Goal: Task Accomplishment & Management: Use online tool/utility

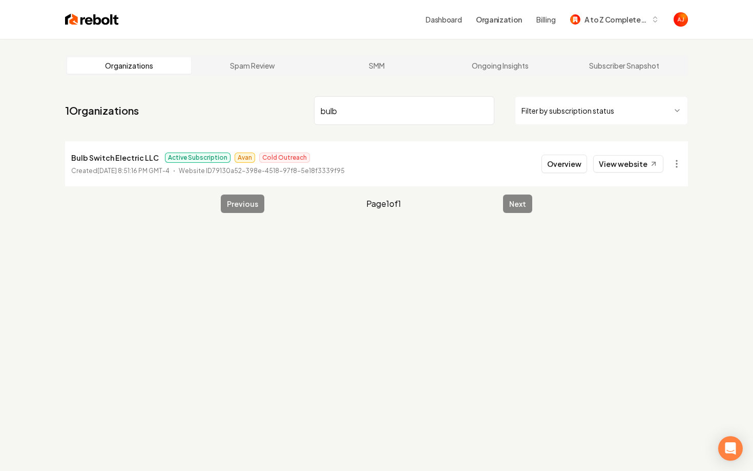
click at [297, 105] on nav "1 Organizations bulb Filter by subscription status" at bounding box center [376, 114] width 622 height 45
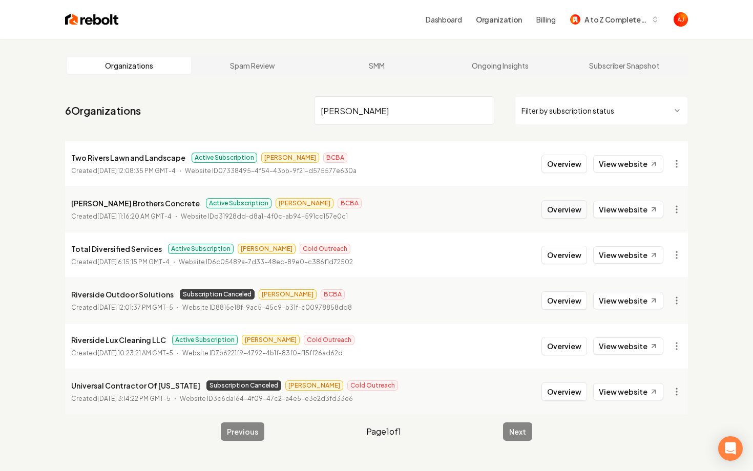
type input "[PERSON_NAME]"
click at [552, 208] on button "Overview" at bounding box center [564, 209] width 46 height 18
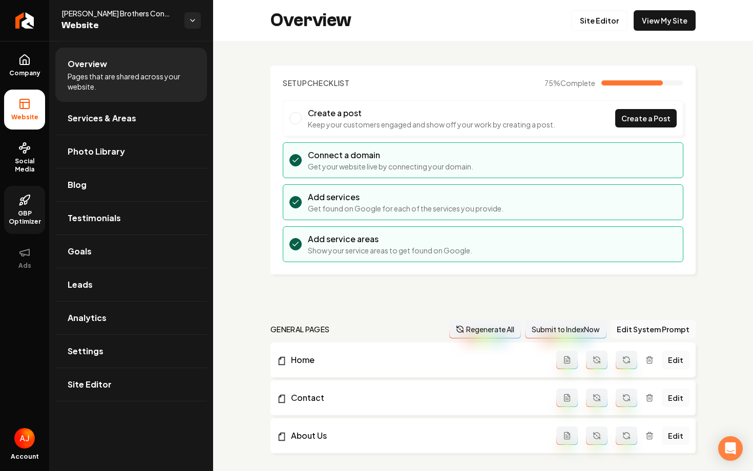
click at [24, 212] on span "GBP Optimizer" at bounding box center [24, 217] width 41 height 16
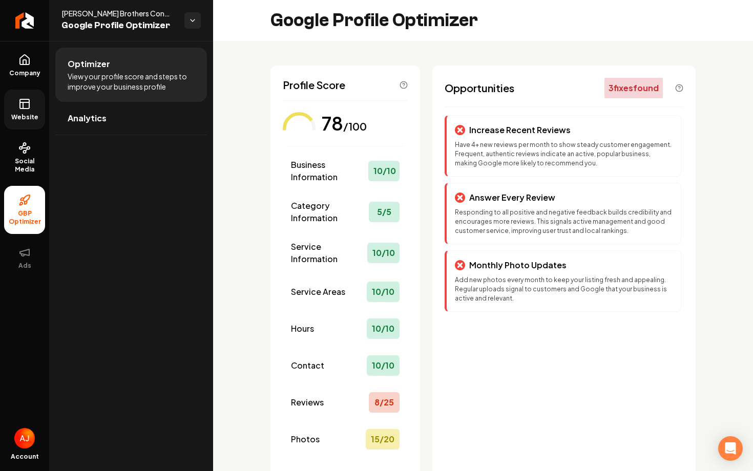
click at [23, 123] on link "Website" at bounding box center [24, 110] width 41 height 40
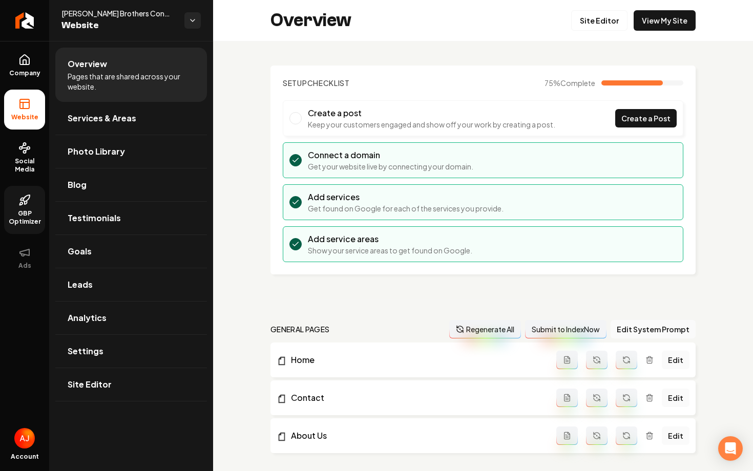
click at [711, 13] on div "Overview Site Editor View My Site" at bounding box center [483, 20] width 540 height 41
click at [673, 25] on link "View My Site" at bounding box center [664, 20] width 62 height 20
click at [95, 285] on link "Leads" at bounding box center [131, 284] width 152 height 33
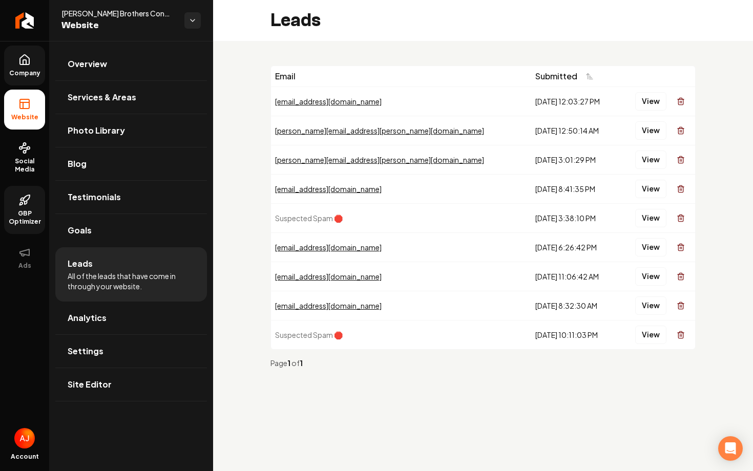
click at [38, 73] on span "Company" at bounding box center [24, 73] width 39 height 8
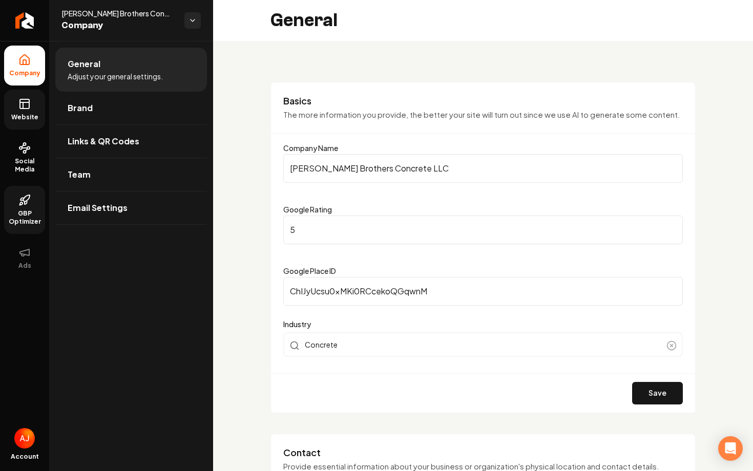
click at [24, 112] on link "Website" at bounding box center [24, 110] width 41 height 40
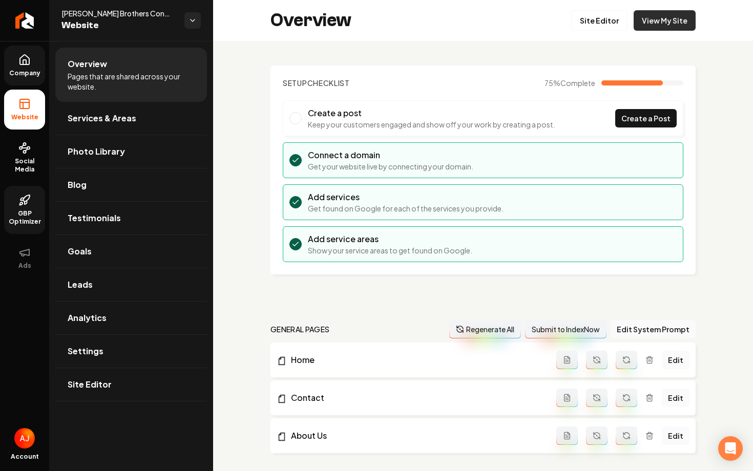
click at [651, 11] on link "View My Site" at bounding box center [664, 20] width 62 height 20
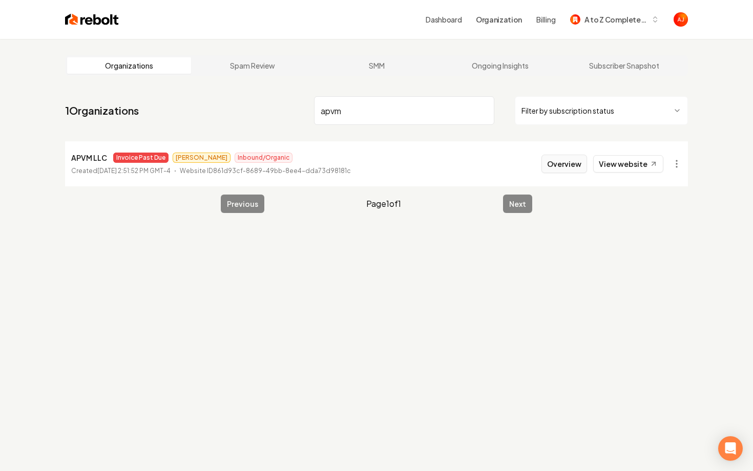
type input "apvm"
click at [567, 162] on button "Overview" at bounding box center [564, 164] width 46 height 18
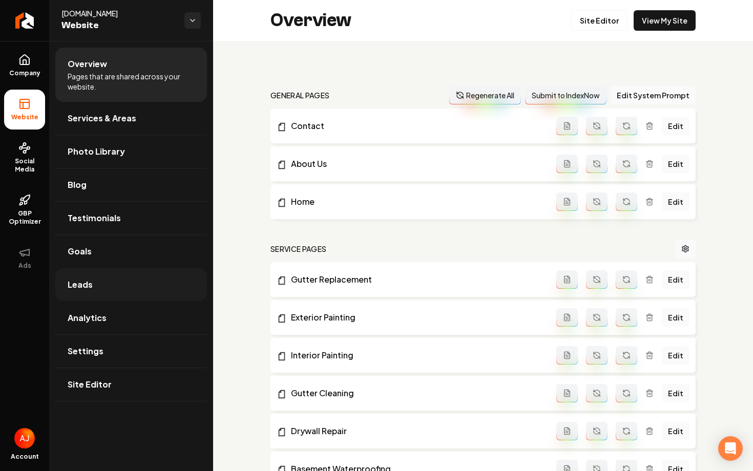
click at [120, 286] on link "Leads" at bounding box center [131, 284] width 152 height 33
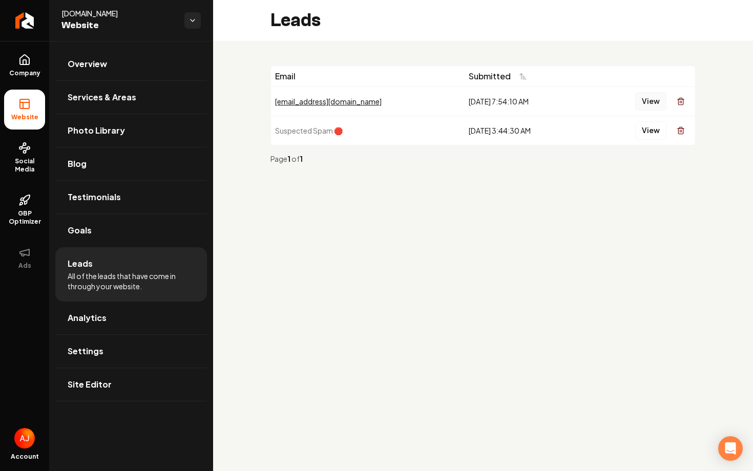
click at [645, 102] on button "View" at bounding box center [650, 101] width 31 height 18
click at [15, 71] on span "Company" at bounding box center [24, 73] width 39 height 8
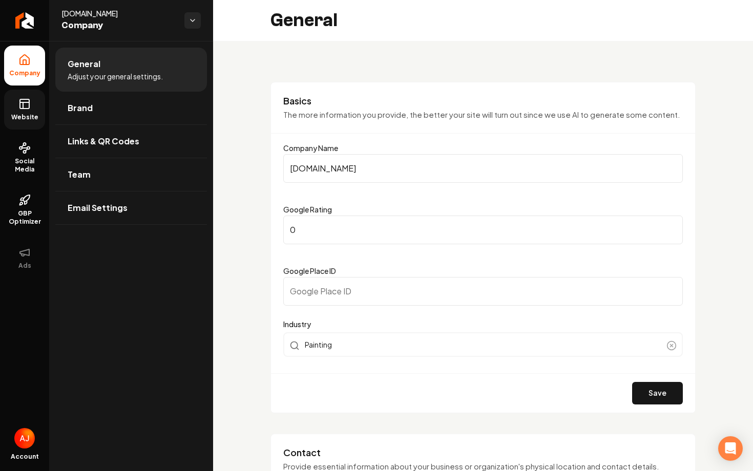
click at [30, 108] on icon at bounding box center [24, 104] width 12 height 12
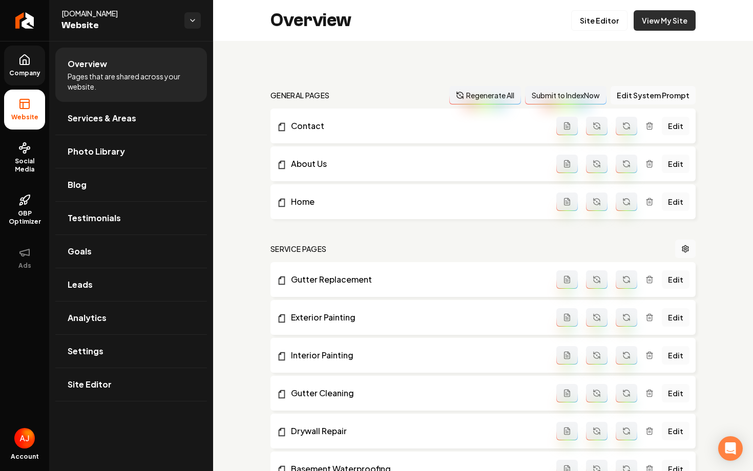
click at [651, 24] on link "View My Site" at bounding box center [664, 20] width 62 height 20
click at [20, 14] on icon "Return to dashboard" at bounding box center [24, 20] width 16 height 16
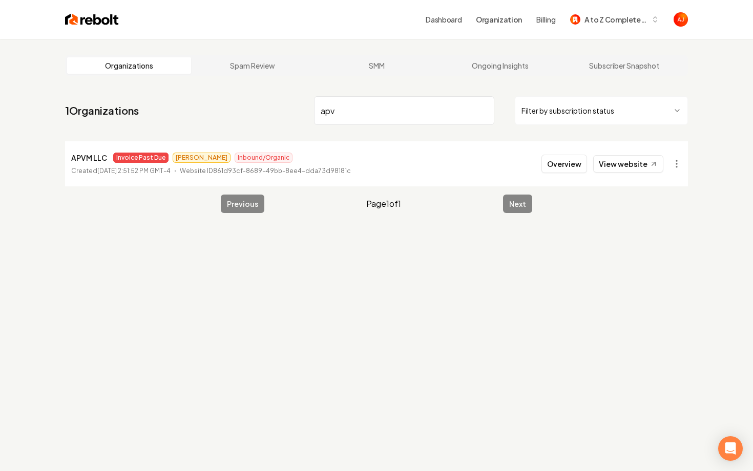
type input "apv"
click at [564, 159] on button "Overview" at bounding box center [564, 164] width 46 height 18
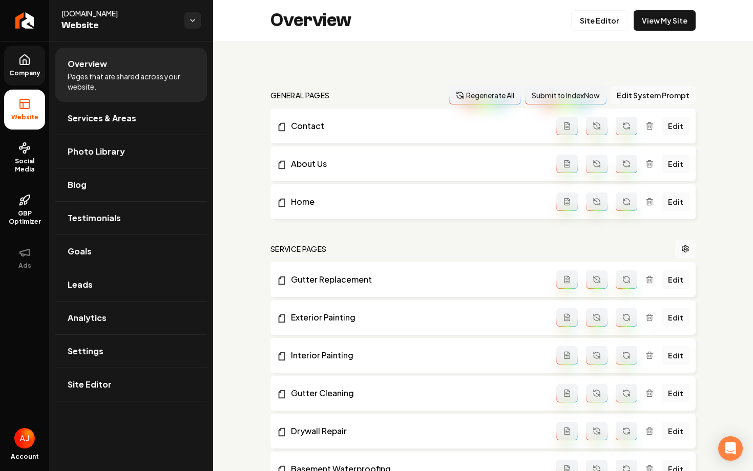
click at [19, 73] on span "Company" at bounding box center [24, 73] width 39 height 8
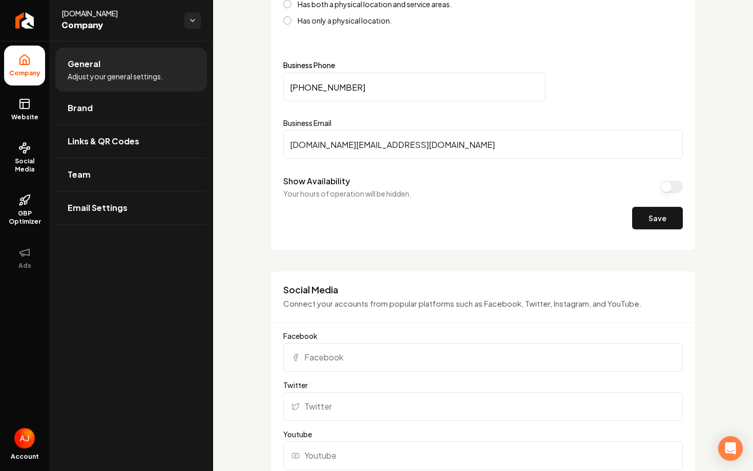
scroll to position [532, 0]
click at [34, 106] on link "Website" at bounding box center [24, 110] width 41 height 40
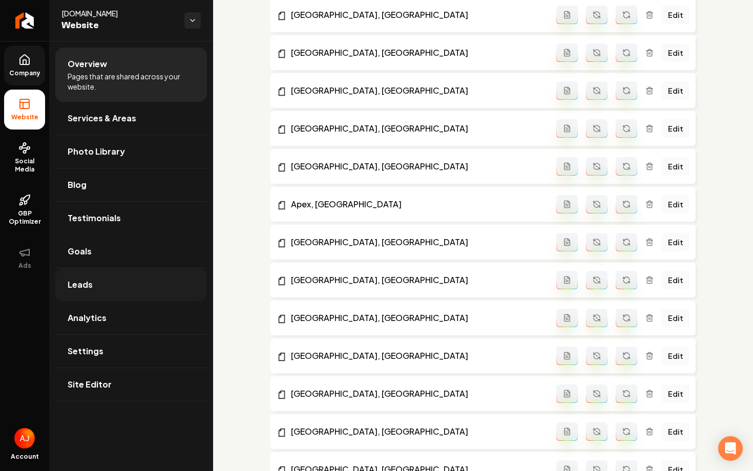
click at [103, 278] on link "Leads" at bounding box center [131, 284] width 152 height 33
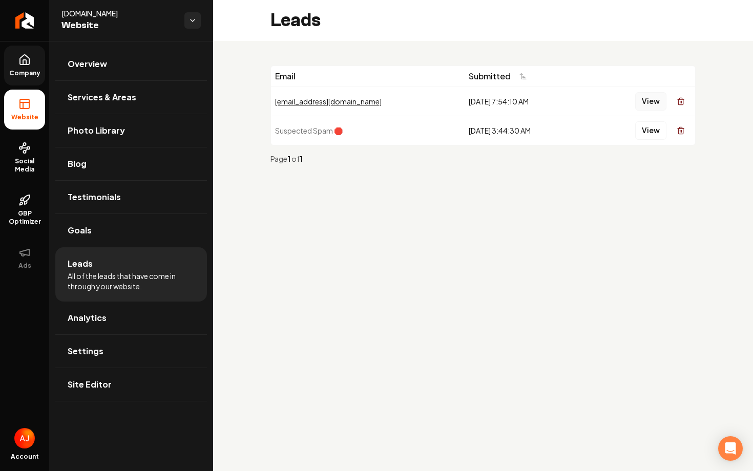
click at [654, 106] on button "View" at bounding box center [650, 101] width 31 height 18
click at [91, 75] on link "Overview" at bounding box center [131, 64] width 152 height 33
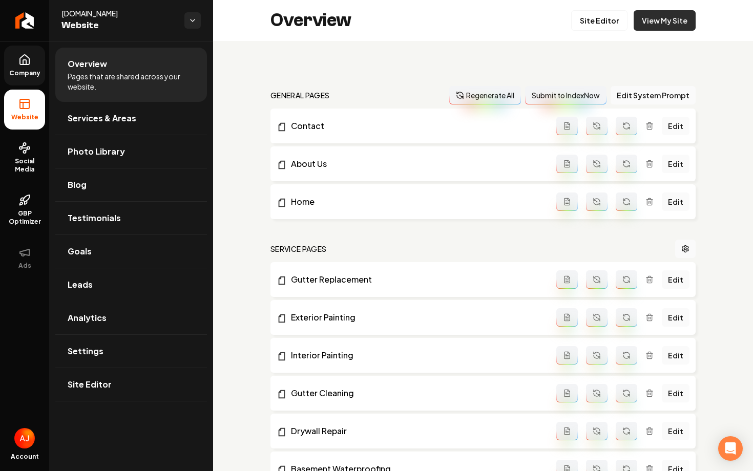
click at [643, 29] on link "View My Site" at bounding box center [664, 20] width 62 height 20
